Goal: Task Accomplishment & Management: Complete application form

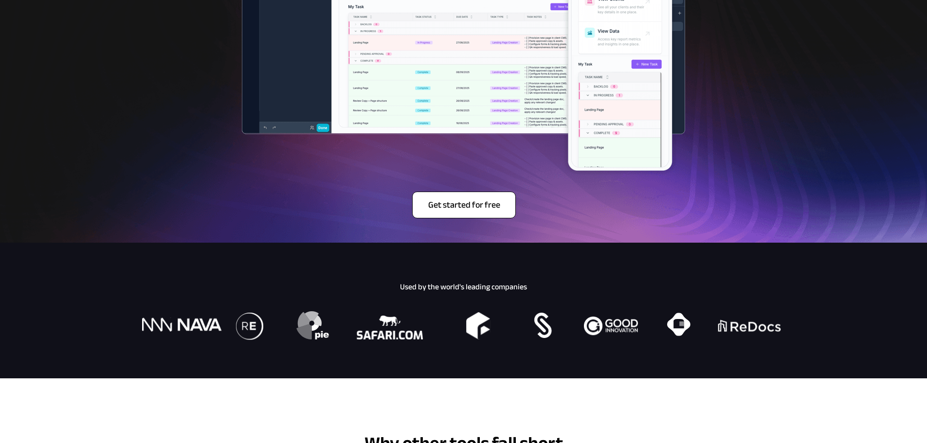
click at [451, 210] on span "Get started for free" at bounding box center [464, 205] width 103 height 11
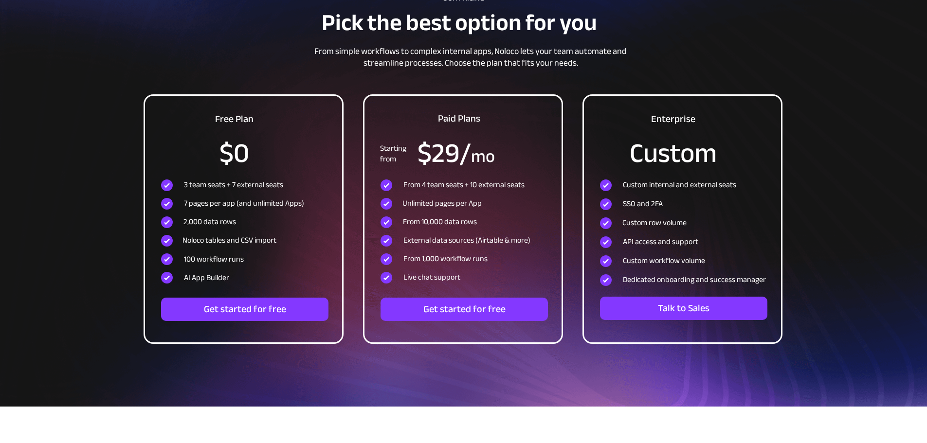
scroll to position [2822, 0]
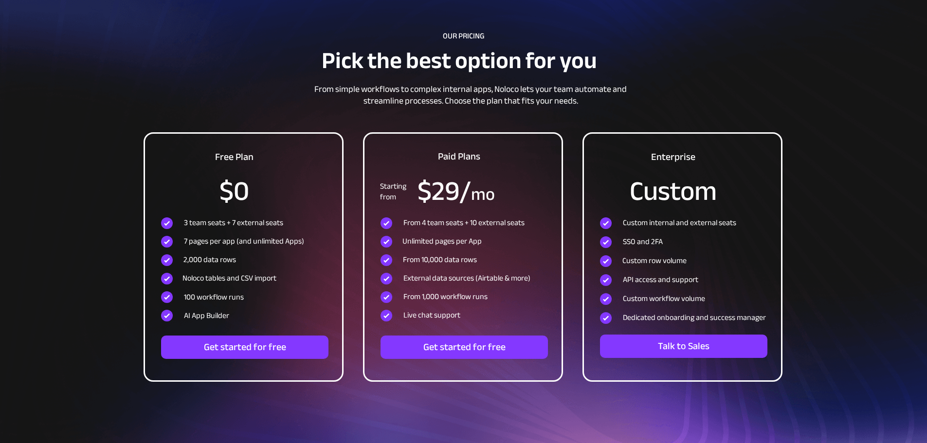
click at [100, 288] on div at bounding box center [463, 210] width 927 height 469
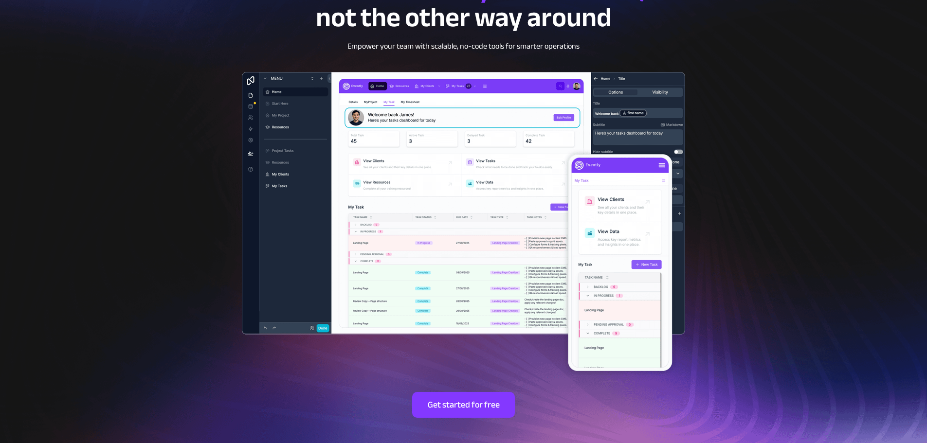
scroll to position [0, 0]
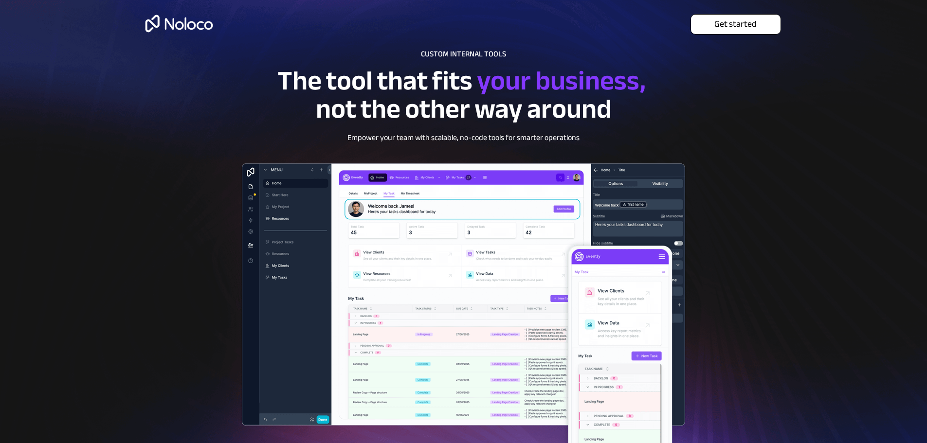
click at [723, 20] on span "Get started" at bounding box center [736, 24] width 90 height 11
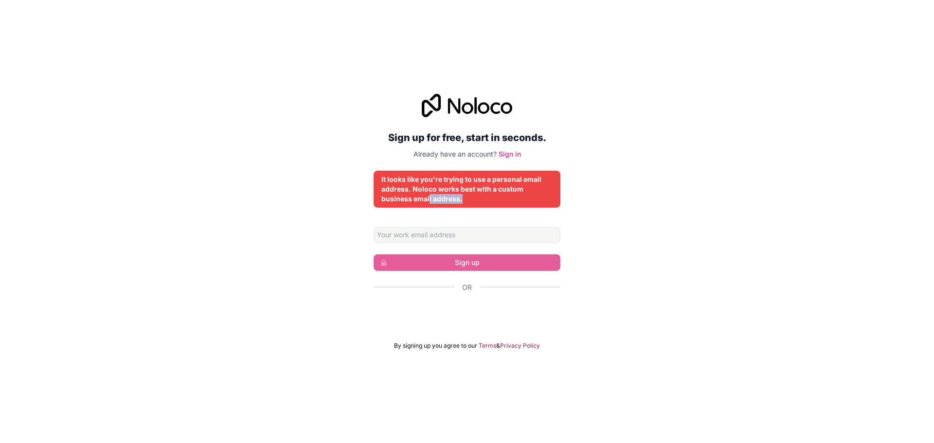
drag, startPoint x: 430, startPoint y: 198, endPoint x: 473, endPoint y: 201, distance: 43.4
click at [473, 201] on div "It looks like you're trying to use a personal email address. Noloco works best …" at bounding box center [466, 189] width 171 height 29
click at [475, 201] on div "It looks like you're trying to use a personal email address. Noloco works best …" at bounding box center [466, 189] width 171 height 29
click at [441, 234] on input "Email address" at bounding box center [467, 235] width 187 height 16
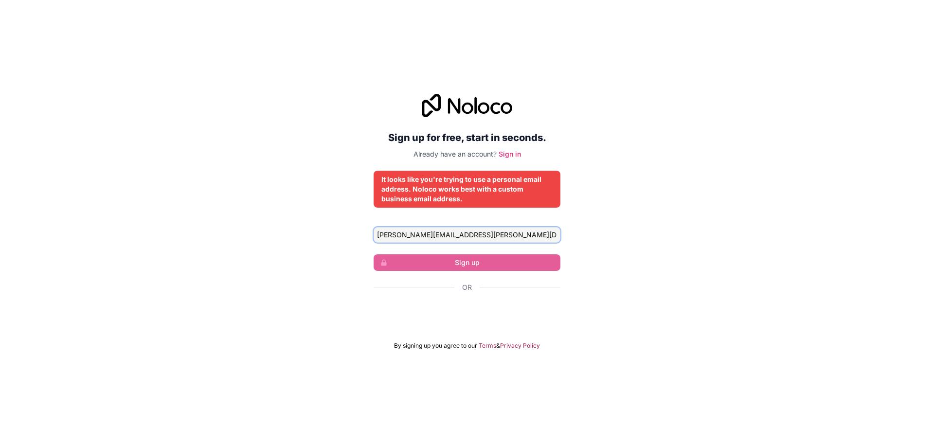
type input "yousefi.mehdi@khanoumi.com"
click at [476, 190] on div "It looks like you're trying to use a personal email address. Noloco works best …" at bounding box center [466, 189] width 171 height 29
click at [445, 233] on input "yousefi.mehdi@khanoumi.com" at bounding box center [467, 235] width 187 height 16
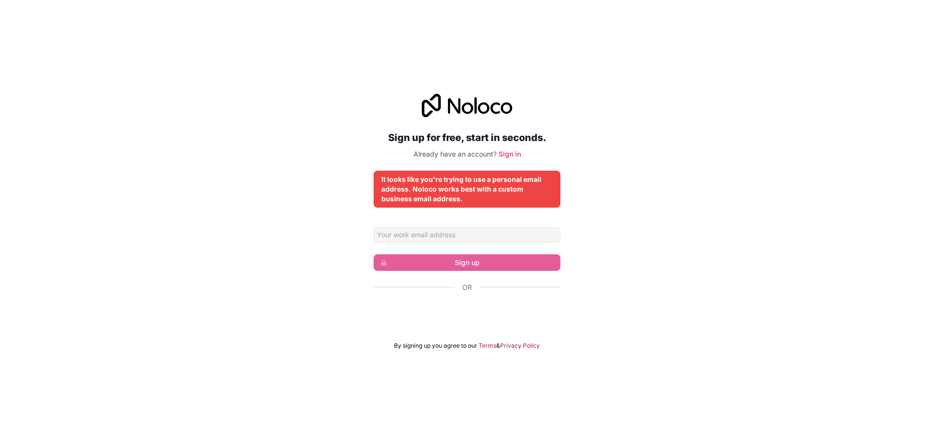
click at [696, 243] on div "Sign up for free, start in seconds. Already have an account? Sign in It looks l…" at bounding box center [467, 221] width 934 height 283
click at [509, 152] on link "Sign in" at bounding box center [510, 154] width 22 height 8
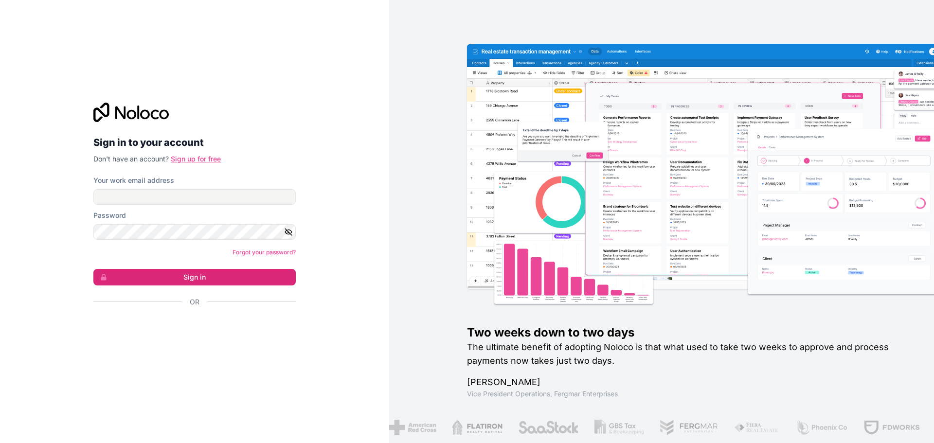
click at [202, 159] on link "Sign up for free" at bounding box center [196, 159] width 50 height 8
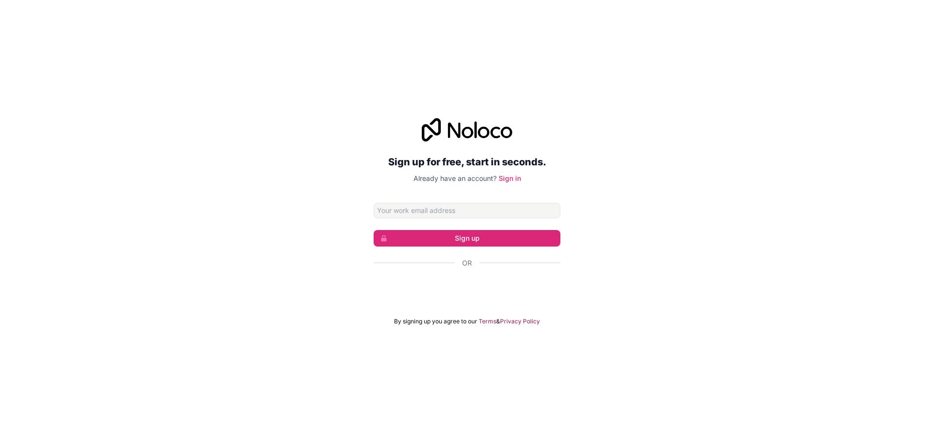
click at [431, 212] on input "Email address" at bounding box center [467, 211] width 187 height 16
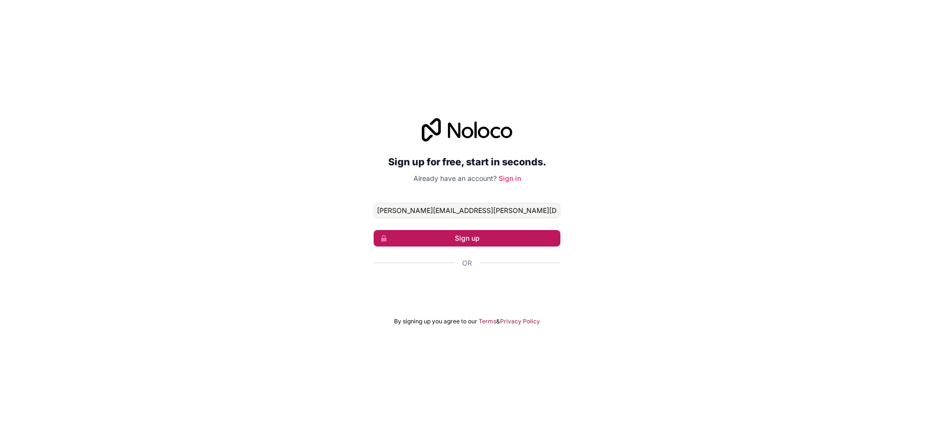
type input "yousefi.mehdi@khanoumi.com"
click at [436, 235] on button "Sign up" at bounding box center [467, 238] width 187 height 17
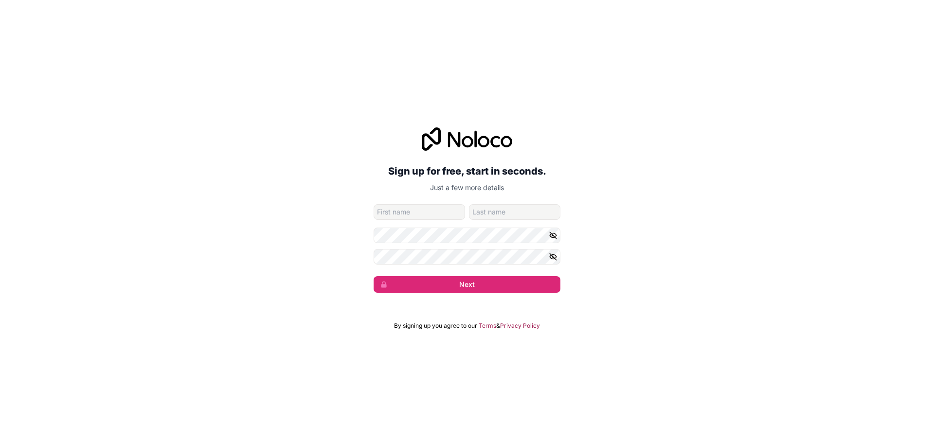
click at [417, 214] on input "given-name" at bounding box center [419, 212] width 91 height 16
type input "Mehdi"
type input "Yousefi"
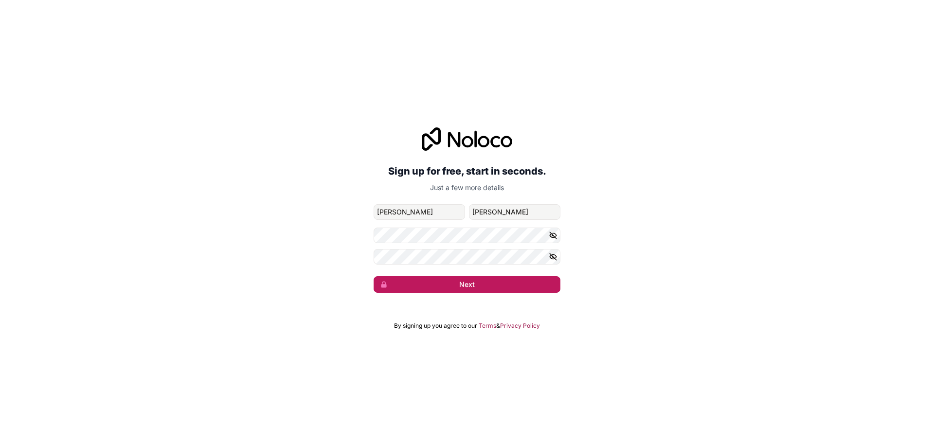
click at [431, 282] on button "Next" at bounding box center [467, 284] width 187 height 17
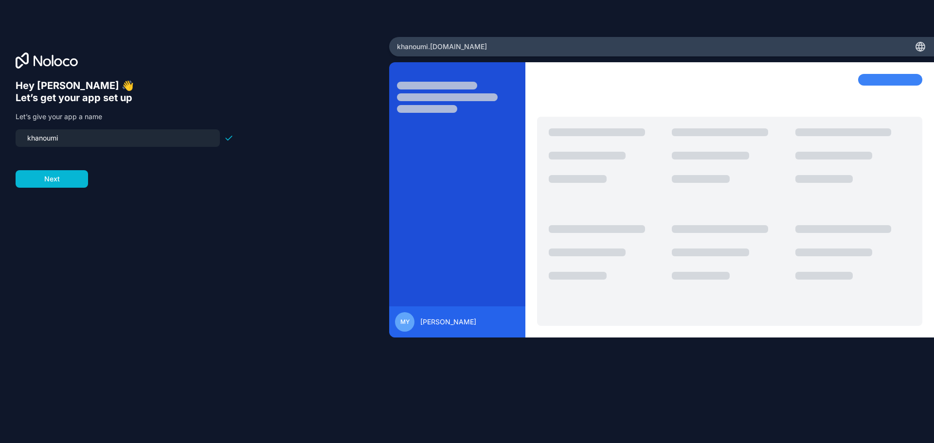
click at [59, 139] on input "khanoumi" at bounding box center [117, 138] width 193 height 14
click at [42, 130] on div "mehdi" at bounding box center [118, 138] width 204 height 18
click at [34, 140] on input "mehdi" at bounding box center [117, 138] width 193 height 14
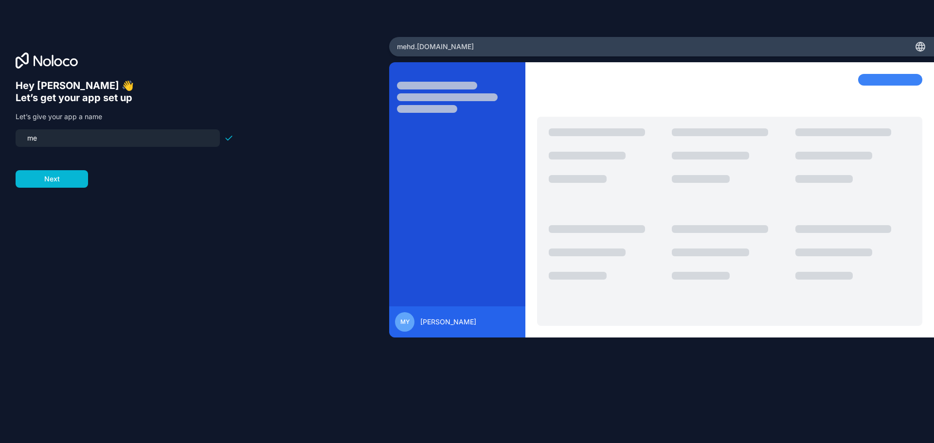
type input "m"
type input "mehdi"
click at [170, 188] on div "Hey Mehdi 👋 Let’s get your app set up Let’s give your app a name mehdi Next" at bounding box center [195, 235] width 358 height 311
click at [80, 179] on button "Next" at bounding box center [52, 179] width 72 height 18
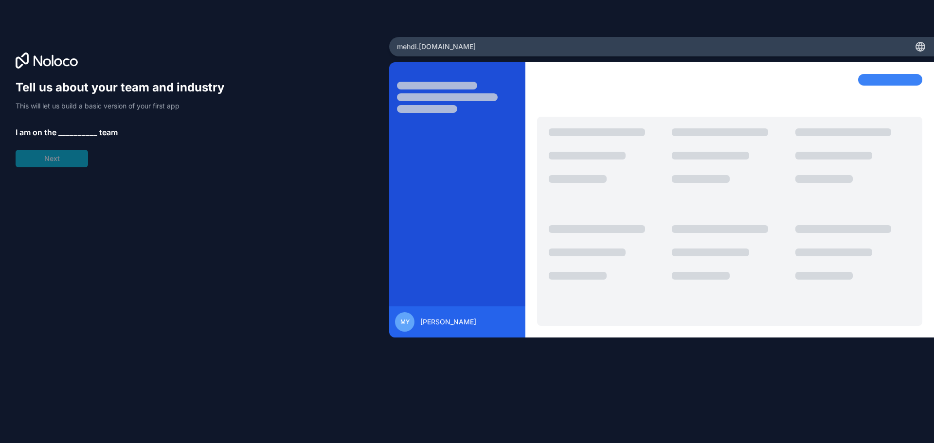
click at [66, 129] on span "__________" at bounding box center [77, 132] width 39 height 12
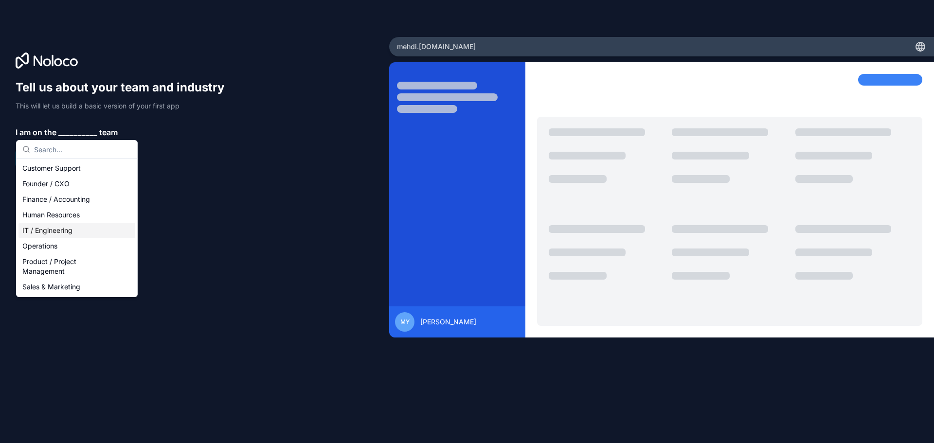
click at [76, 232] on div "IT / Engineering" at bounding box center [76, 231] width 117 height 16
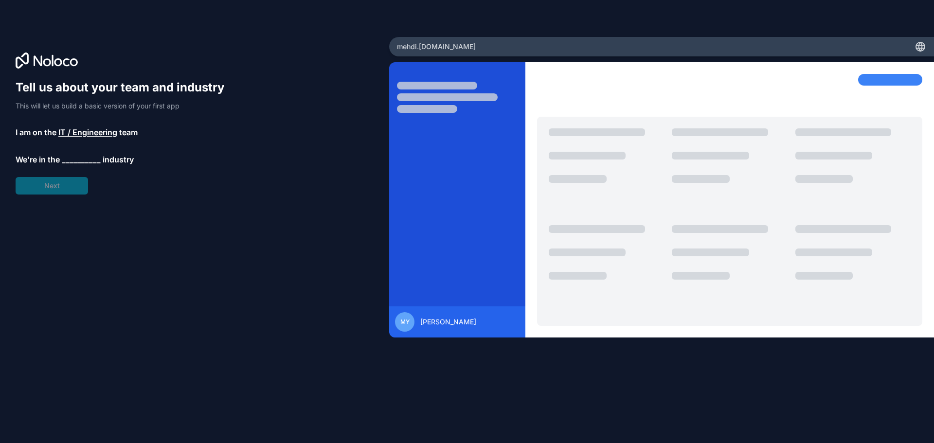
click at [75, 155] on span "__________" at bounding box center [81, 160] width 39 height 12
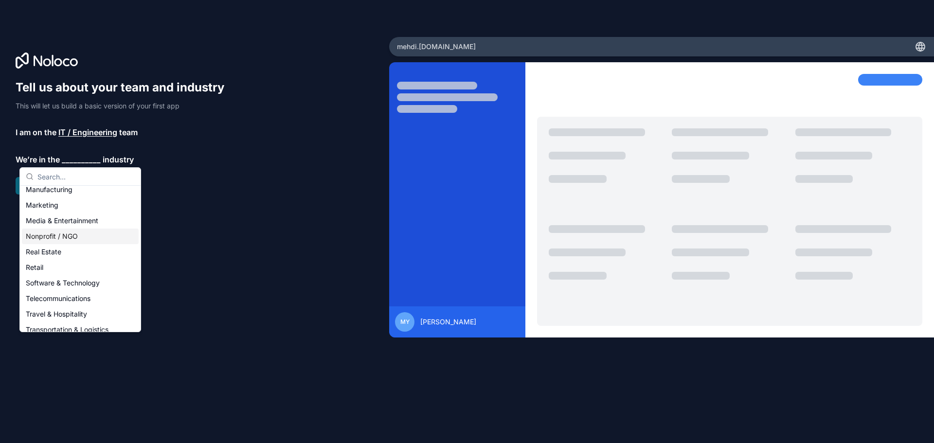
scroll to position [195, 0]
click at [87, 239] on div "Software & Technology" at bounding box center [80, 235] width 117 height 16
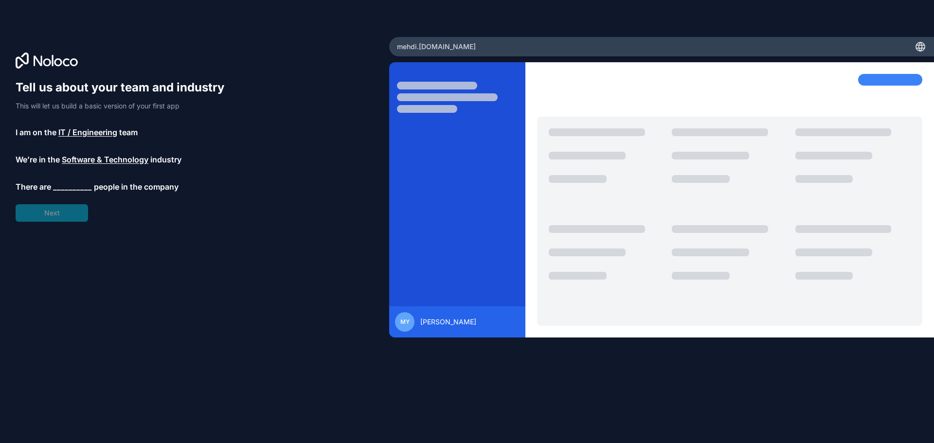
click at [71, 188] on span "__________" at bounding box center [72, 187] width 39 height 12
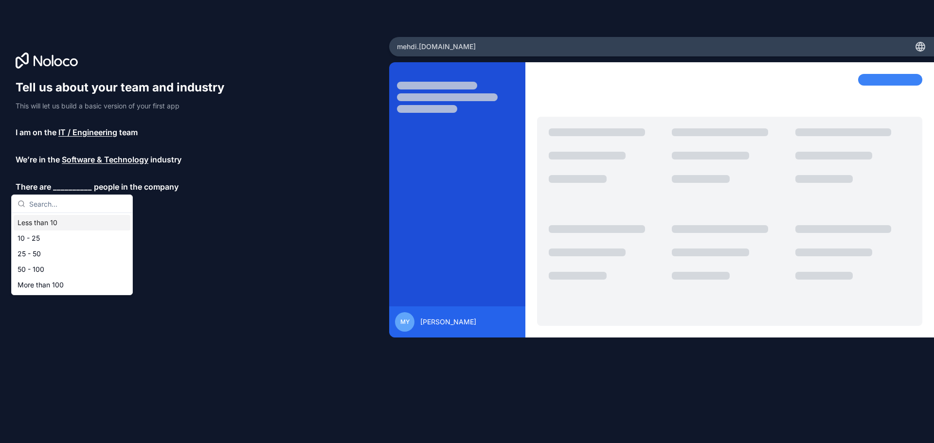
click at [61, 223] on div "Less than 10" at bounding box center [72, 223] width 117 height 16
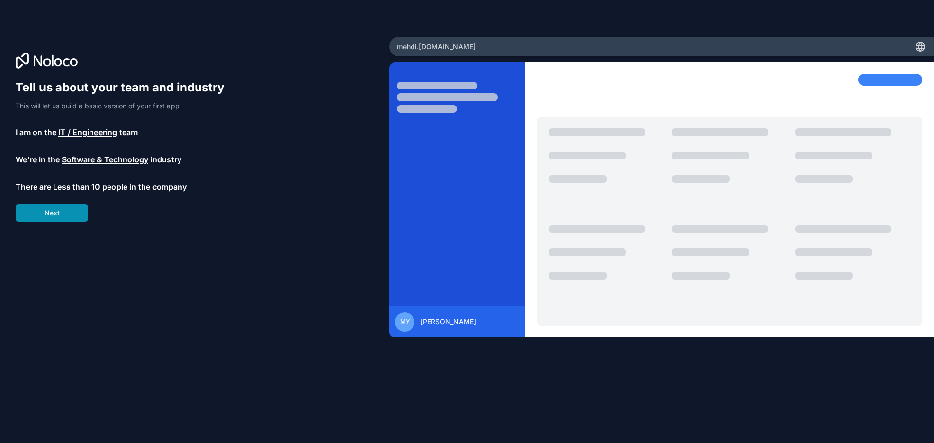
click at [61, 214] on button "Next" at bounding box center [52, 213] width 72 height 18
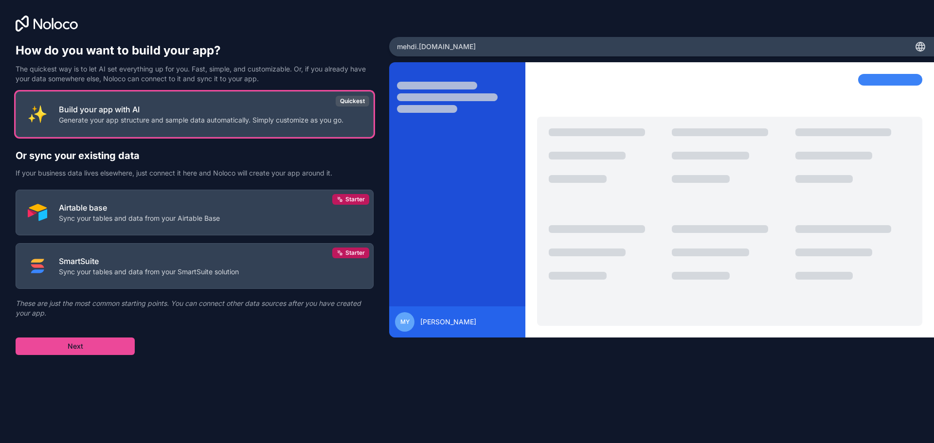
click at [163, 67] on p "The quickest way is to let AI set everything up for you. Fast, simple, and cust…" at bounding box center [195, 73] width 358 height 19
click at [77, 349] on button "Next" at bounding box center [75, 347] width 119 height 18
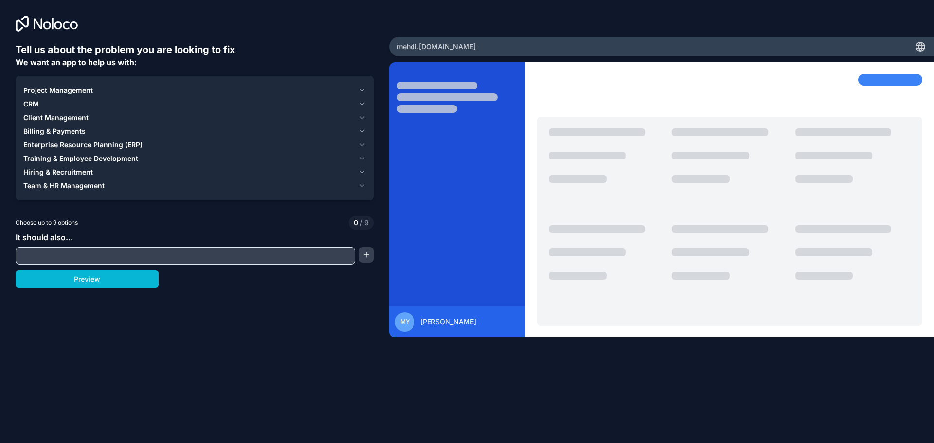
click at [43, 90] on span "Project Management" at bounding box center [58, 91] width 70 height 10
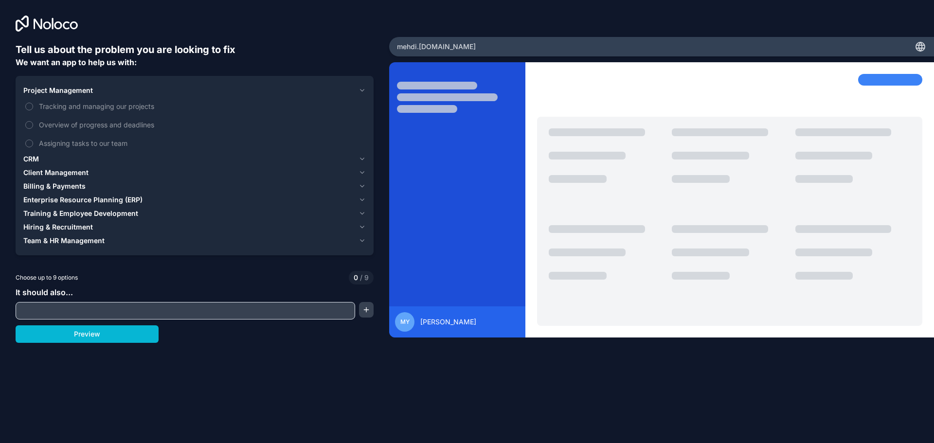
click at [48, 288] on span "It should also..." at bounding box center [44, 293] width 57 height 10
click at [56, 240] on span "Team & HR Management" at bounding box center [63, 241] width 81 height 10
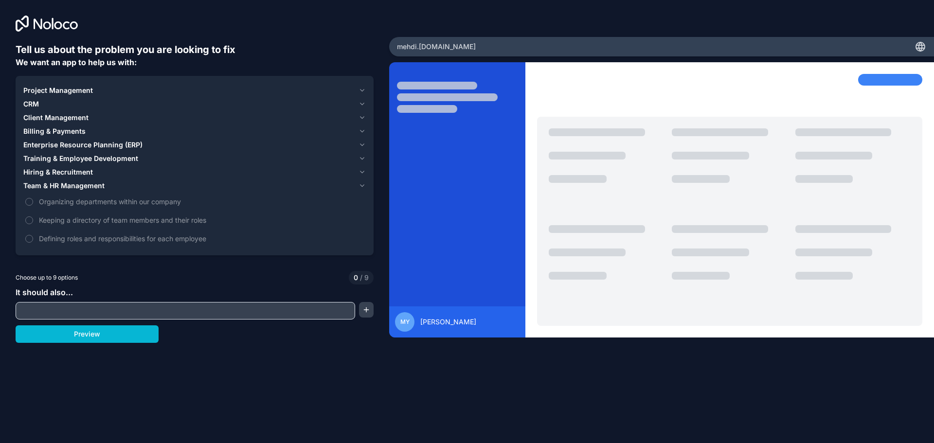
click at [51, 173] on span "Hiring & Recruitment" at bounding box center [58, 172] width 70 height 10
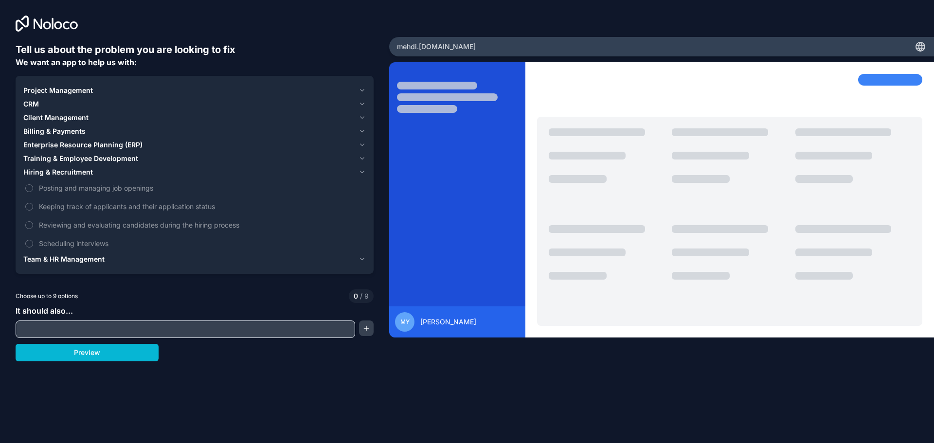
click at [56, 158] on span "Training & Employee Development" at bounding box center [80, 159] width 115 height 10
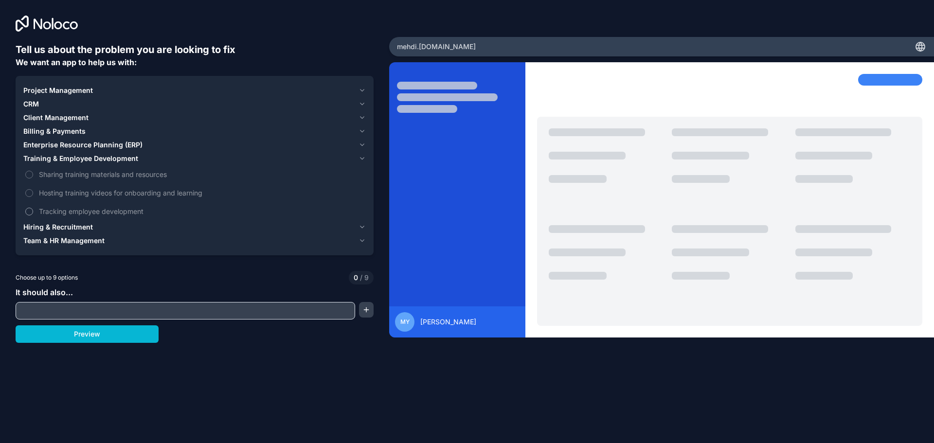
click at [57, 214] on span "Tracking employee development" at bounding box center [201, 211] width 325 height 10
click at [33, 214] on button "Tracking employee development" at bounding box center [29, 212] width 8 height 8
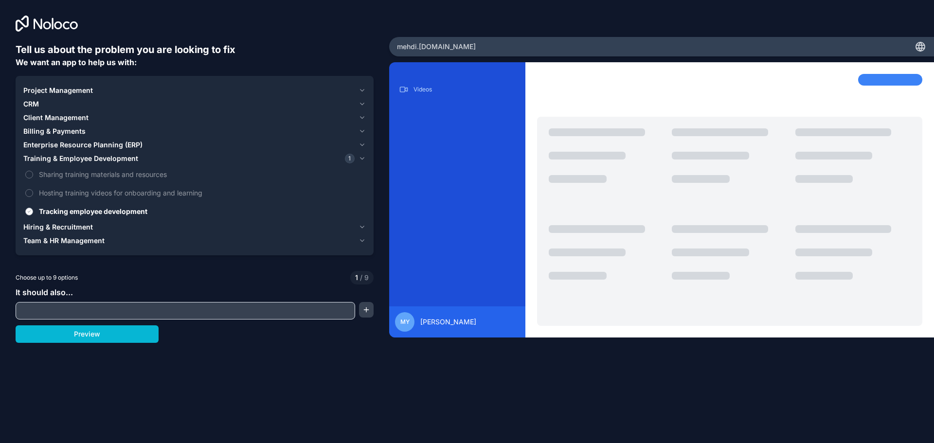
click at [57, 214] on span "Tracking employee development" at bounding box center [201, 211] width 325 height 10
click at [33, 214] on button "Tracking employee development" at bounding box center [29, 212] width 8 height 8
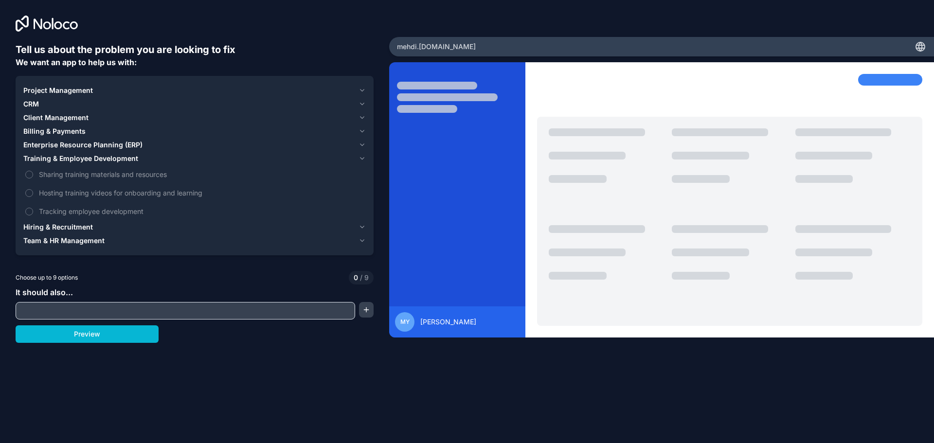
click at [45, 144] on span "Enterprise Resource Planning (ERP)" at bounding box center [82, 145] width 119 height 10
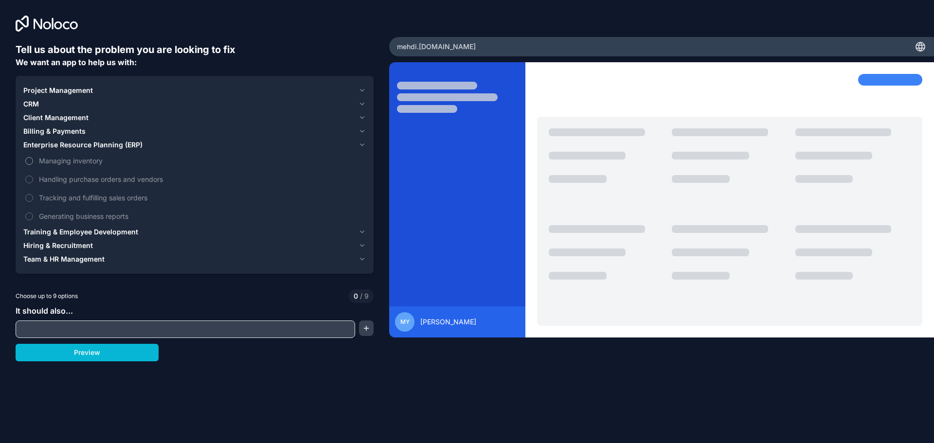
click at [51, 162] on span "Managing inventory" at bounding box center [201, 161] width 325 height 10
click at [33, 162] on button "Managing inventory" at bounding box center [29, 161] width 8 height 8
click at [51, 162] on span "Managing inventory" at bounding box center [201, 161] width 325 height 10
click at [33, 162] on button "Managing inventory" at bounding box center [29, 161] width 8 height 8
click at [45, 122] on span "Client Management" at bounding box center [55, 118] width 65 height 10
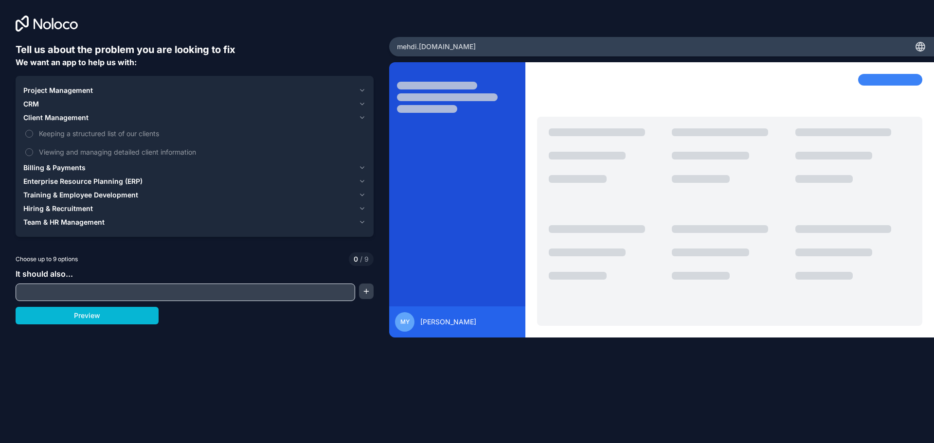
click at [28, 100] on span "CRM" at bounding box center [31, 104] width 16 height 10
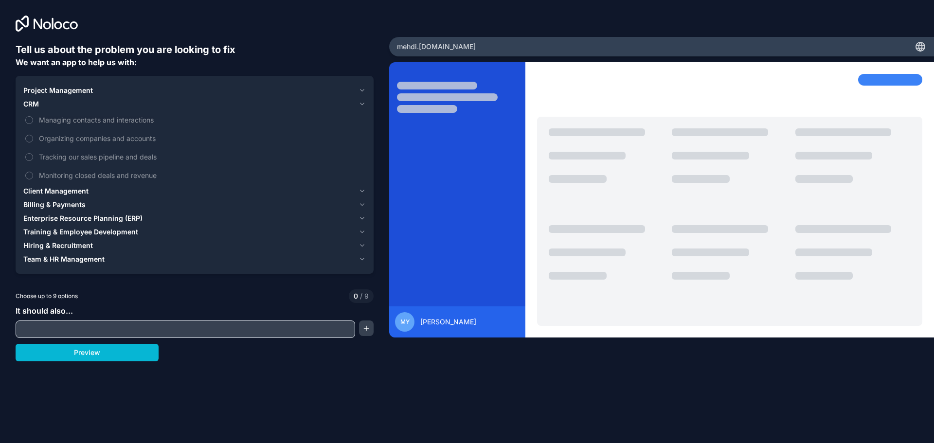
click at [73, 323] on input "text" at bounding box center [185, 330] width 335 height 14
click at [373, 333] on button "button" at bounding box center [366, 329] width 15 height 16
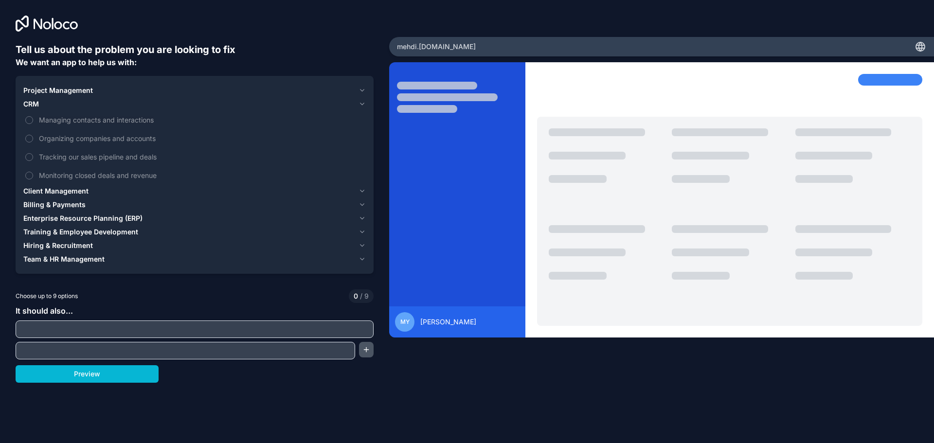
click at [360, 356] on button "button" at bounding box center [366, 350] width 15 height 16
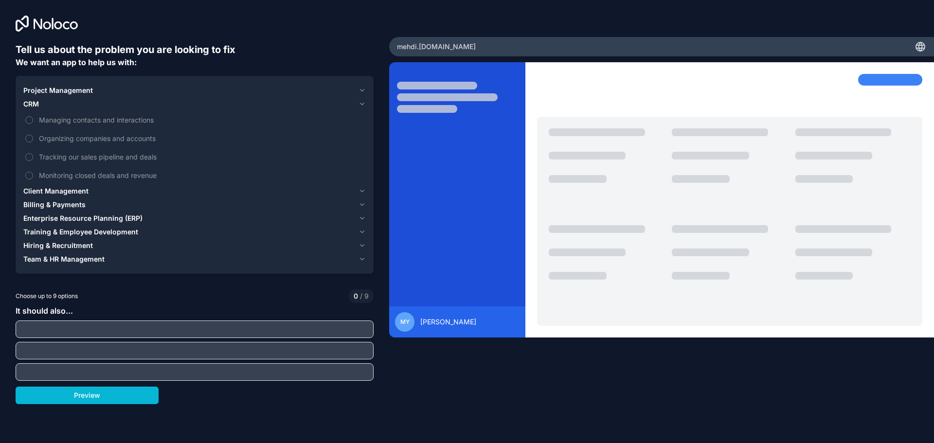
click at [110, 340] on div "It should also..." at bounding box center [195, 343] width 358 height 76
click at [100, 324] on input "text" at bounding box center [194, 330] width 353 height 14
click at [44, 193] on span "Client Management" at bounding box center [55, 191] width 65 height 10
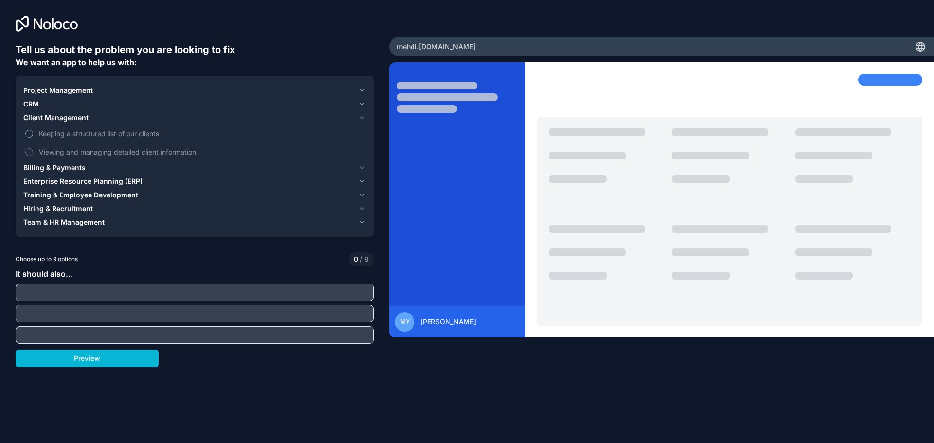
click at [45, 134] on span "Keeping a structured list of our clients" at bounding box center [201, 133] width 325 height 10
click at [33, 134] on button "Keeping a structured list of our clients" at bounding box center [29, 134] width 8 height 8
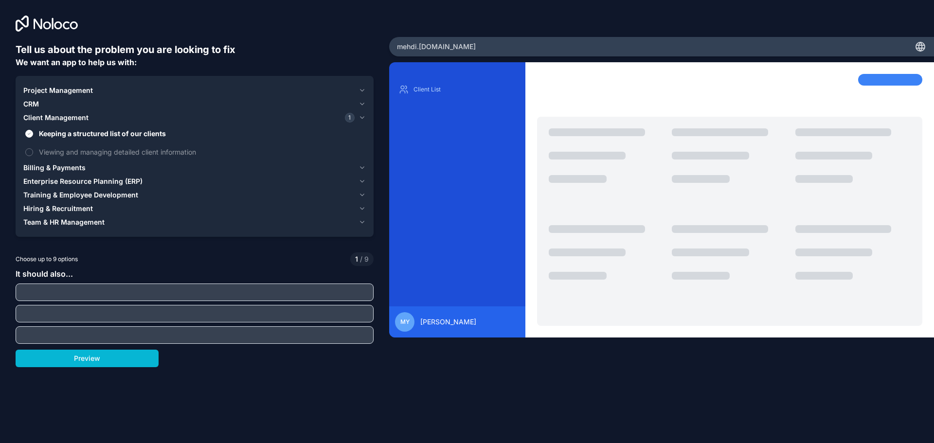
click at [920, 48] on icon at bounding box center [921, 48] width 8 height 0
click at [436, 54] on div "mehdi .noloco.co" at bounding box center [661, 46] width 545 height 19
click at [439, 45] on span "mehdi .noloco.co" at bounding box center [436, 47] width 79 height 10
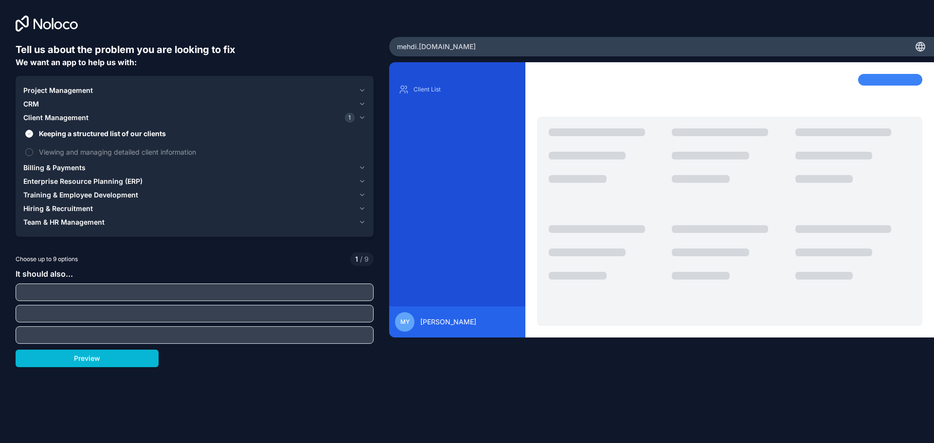
click at [264, 35] on div "Tell us about the problem you are looking to fix We want an app to help us with…" at bounding box center [194, 184] width 389 height 369
click at [437, 85] on div "Client List" at bounding box center [457, 90] width 121 height 16
